Goal: Information Seeking & Learning: Learn about a topic

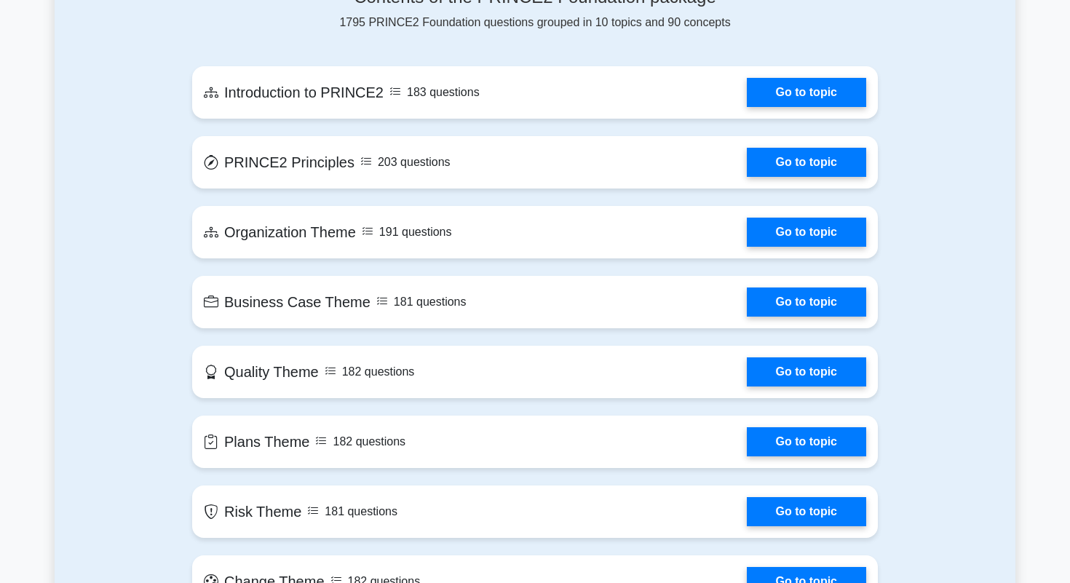
scroll to position [752, 0]
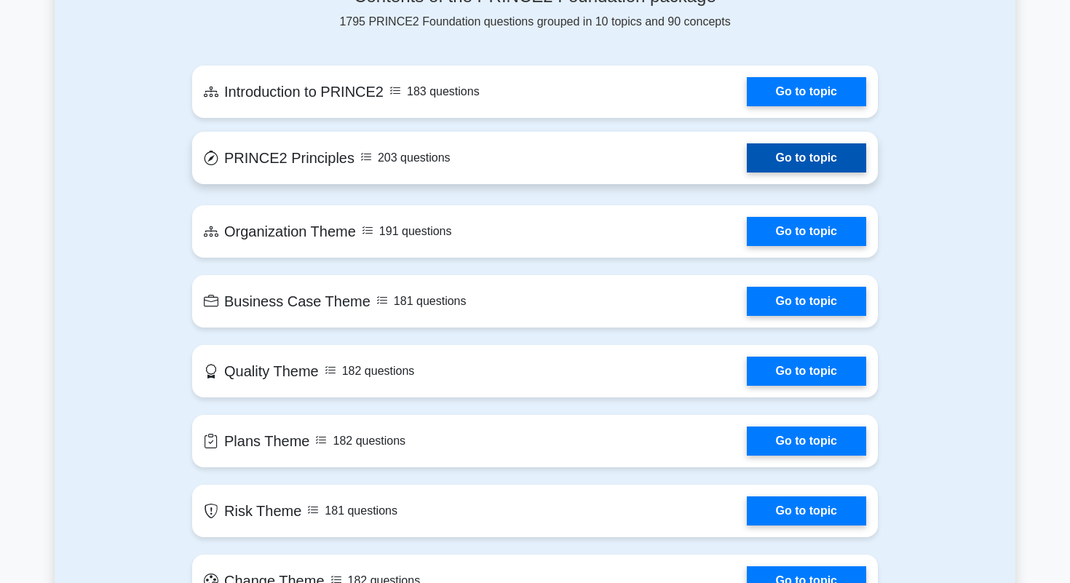
click at [747, 143] on link "Go to topic" at bounding box center [806, 157] width 119 height 29
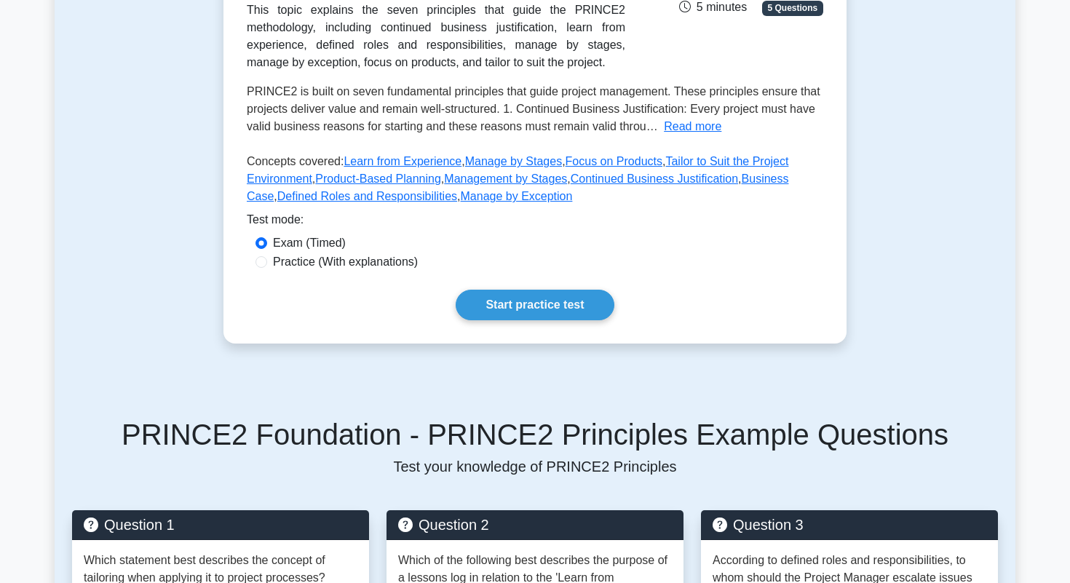
scroll to position [276, 0]
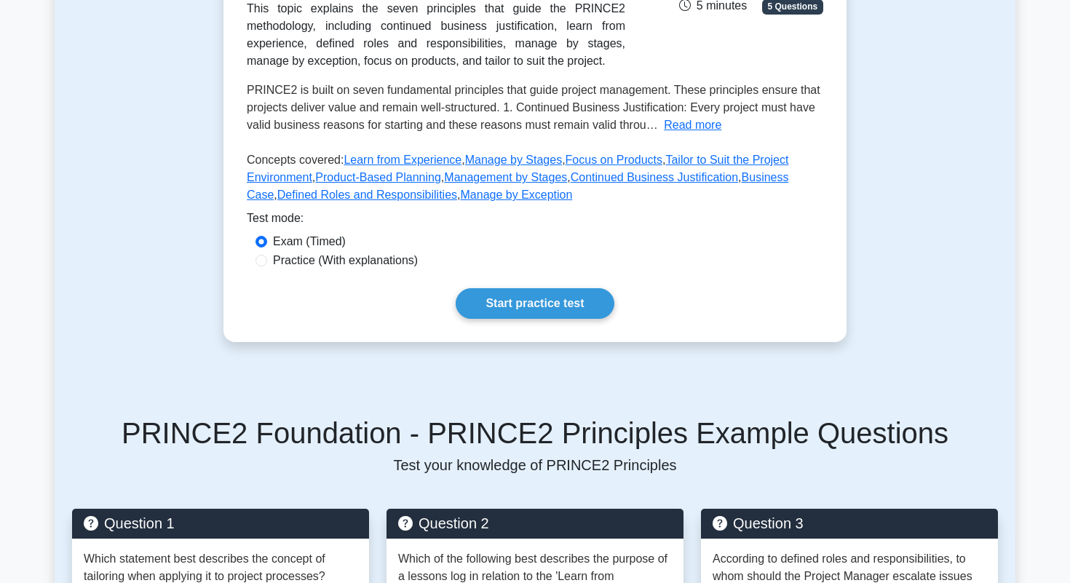
click at [410, 265] on label "Practice (With explanations)" at bounding box center [345, 260] width 145 height 17
click at [267, 265] on input "Practice (With explanations)" at bounding box center [261, 261] width 12 height 12
radio input "true"
click at [516, 314] on link "Start practice test" at bounding box center [535, 303] width 158 height 31
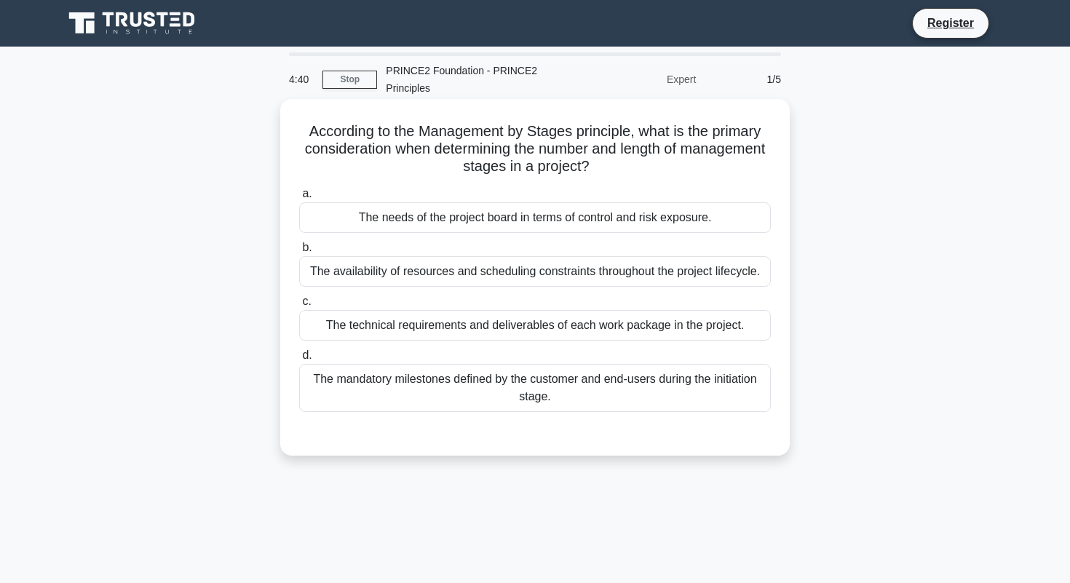
click at [469, 326] on div "The technical requirements and deliverables of each work package in the project." at bounding box center [535, 325] width 472 height 31
click at [299, 306] on input "c. The technical requirements and deliverables of each work package in the proj…" at bounding box center [299, 301] width 0 height 9
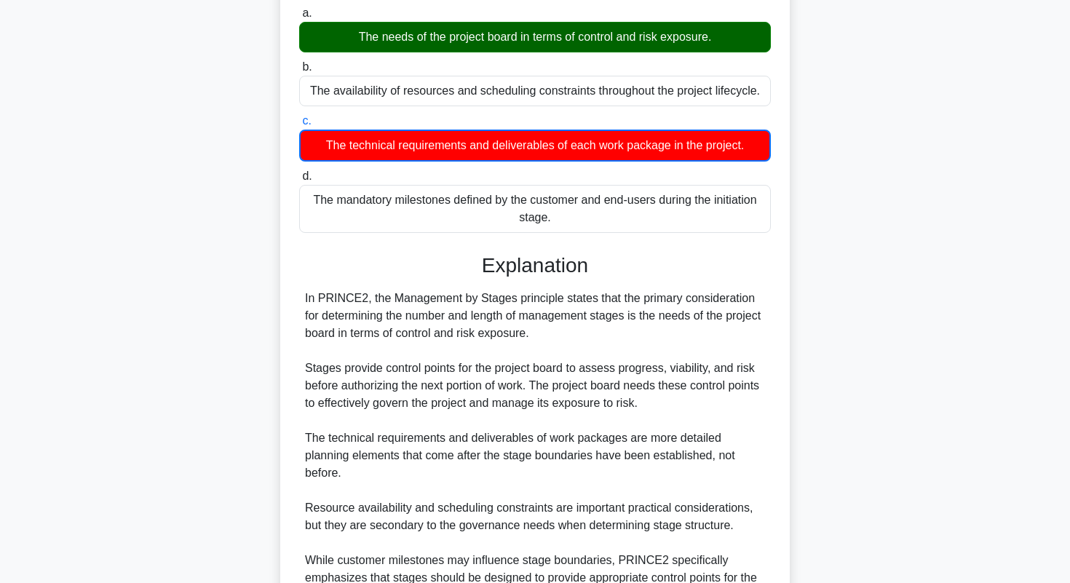
scroll to position [333, 0]
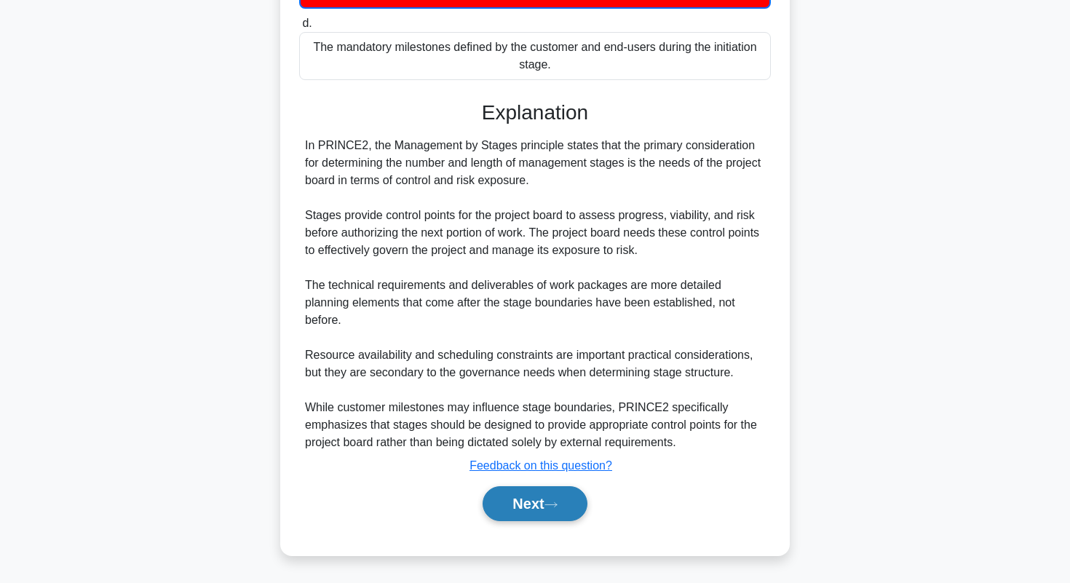
click at [539, 495] on button "Next" at bounding box center [534, 503] width 104 height 35
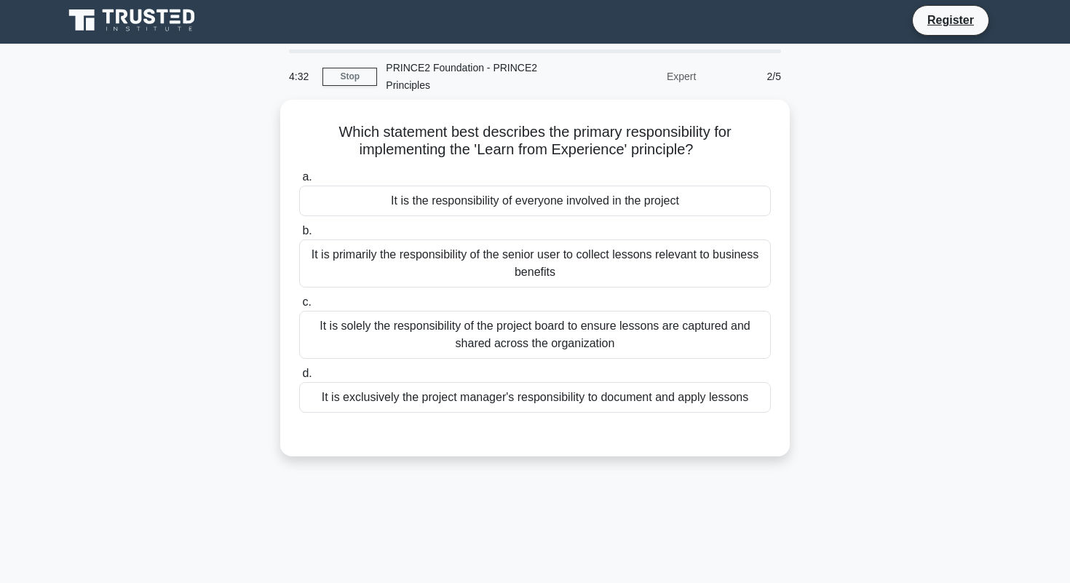
scroll to position [0, 0]
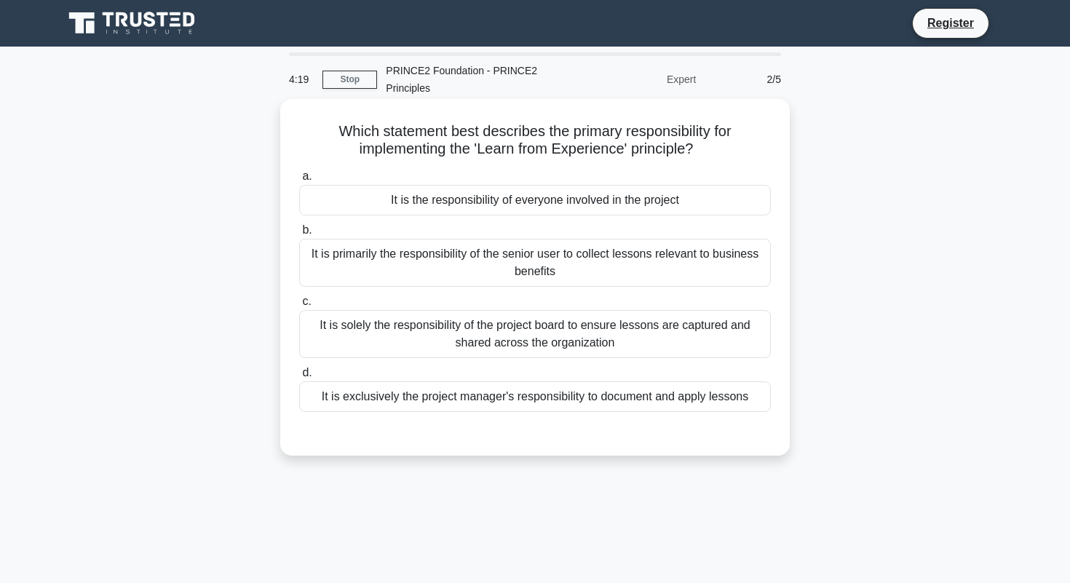
click at [424, 328] on div "It is solely the responsibility of the project board to ensure lessons are capt…" at bounding box center [535, 334] width 472 height 48
click at [299, 306] on input "c. It is solely the responsibility of the project board to ensure lessons are c…" at bounding box center [299, 301] width 0 height 9
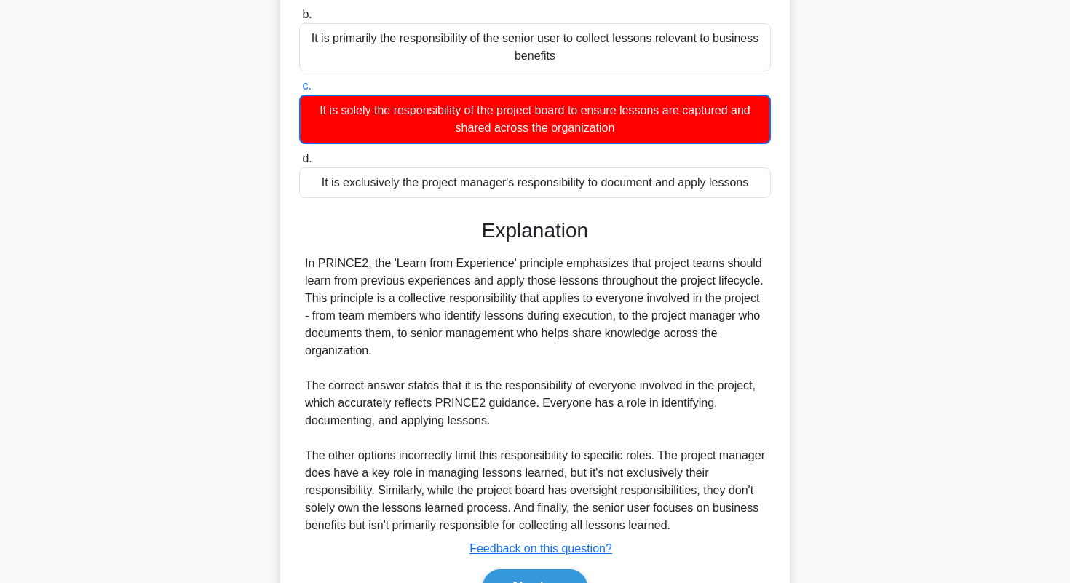
scroll to position [298, 0]
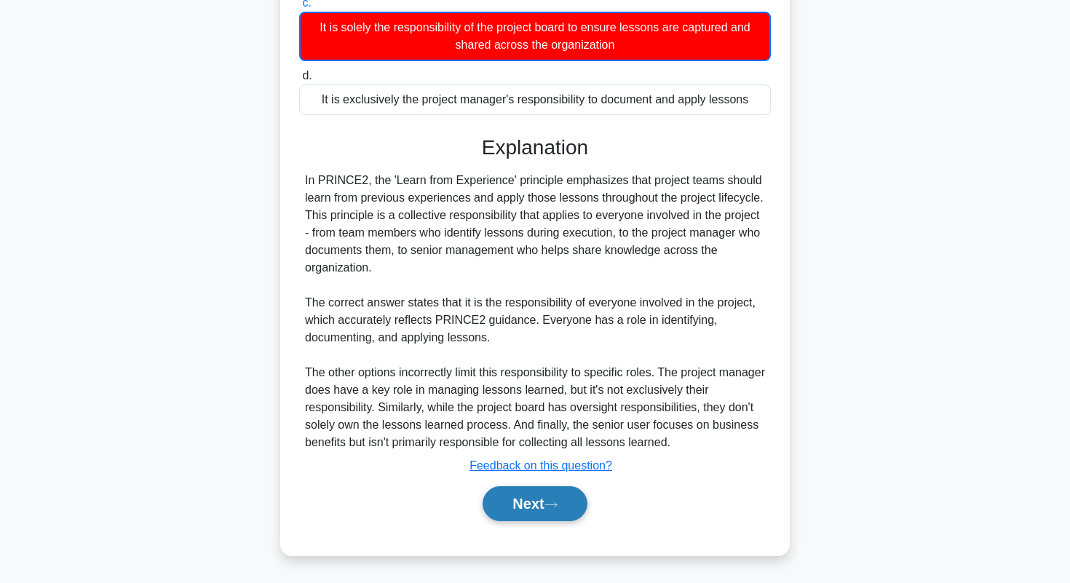
click at [542, 503] on button "Next" at bounding box center [534, 503] width 104 height 35
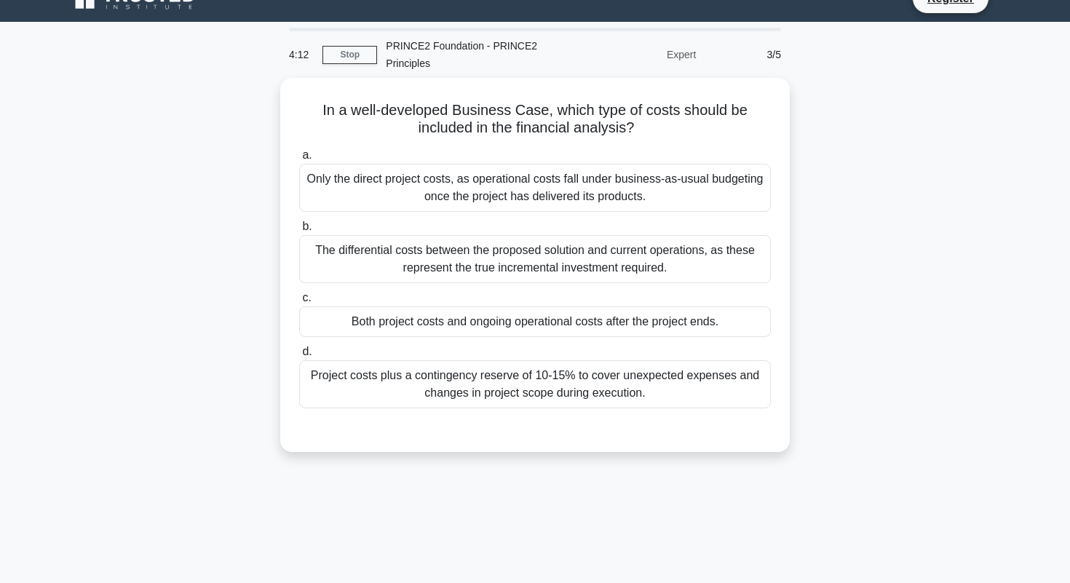
scroll to position [1, 0]
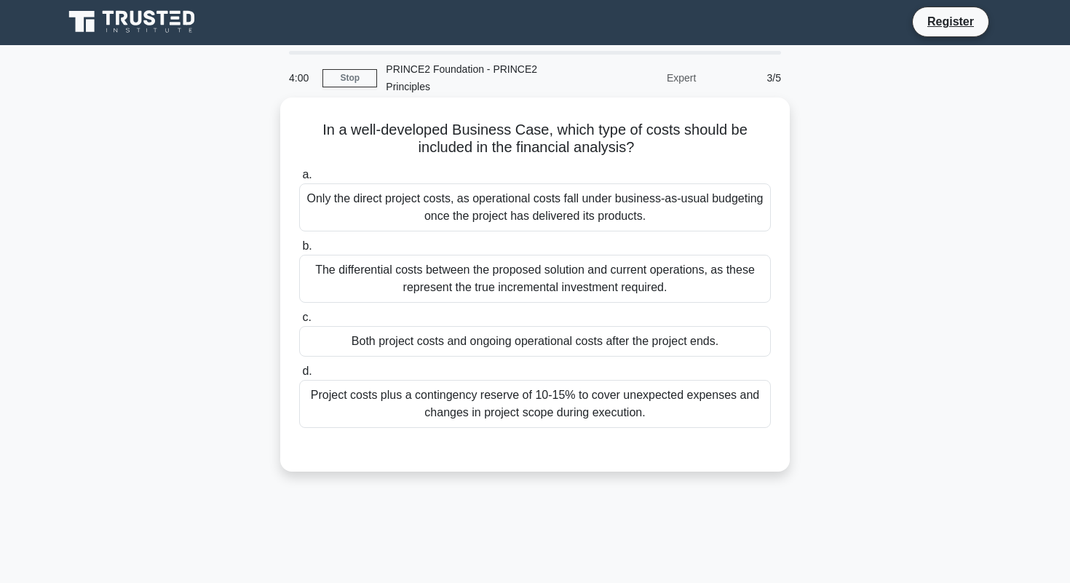
click at [485, 401] on div "Project costs plus a contingency reserve of 10-15% to cover unexpected expenses…" at bounding box center [535, 404] width 472 height 48
click at [299, 376] on input "d. Project costs plus a contingency reserve of 10-15% to cover unexpected expen…" at bounding box center [299, 371] width 0 height 9
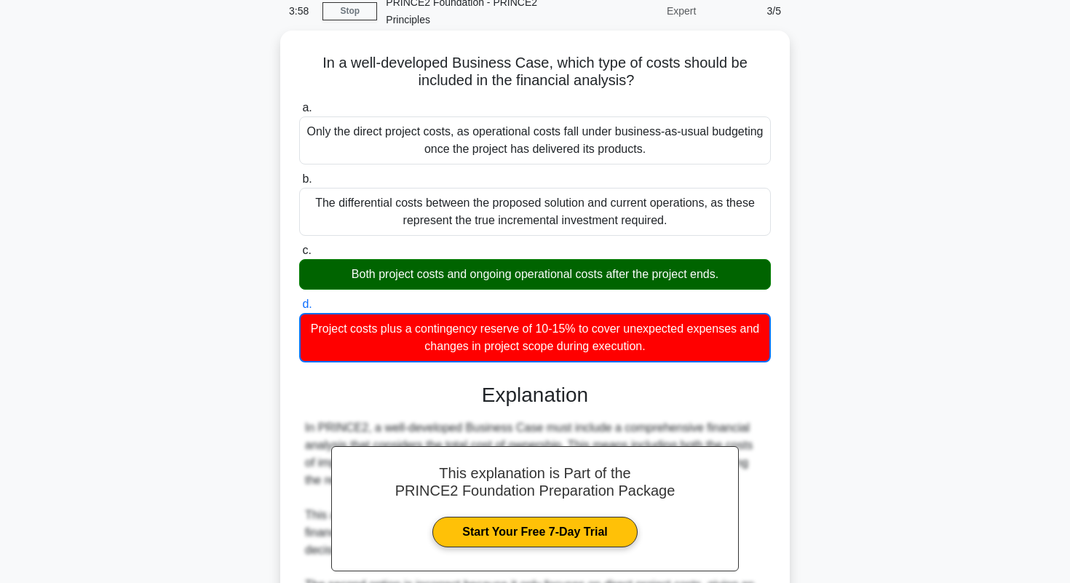
scroll to position [69, 0]
